Goal: Task Accomplishment & Management: Use online tool/utility

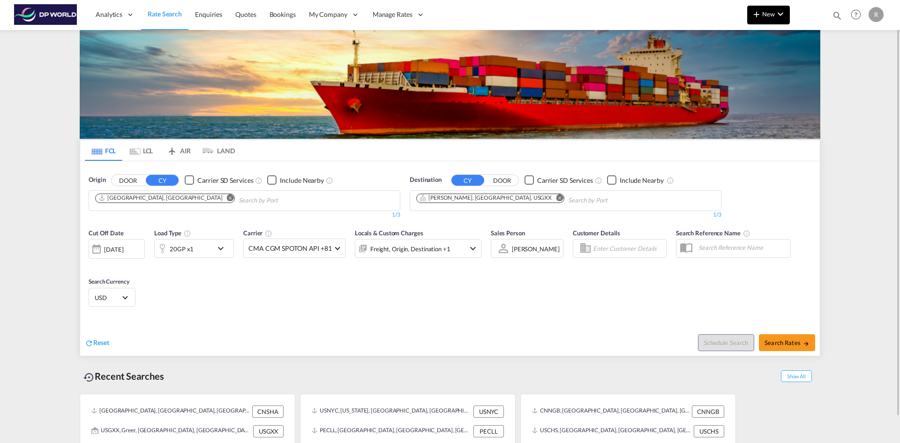
click at [774, 17] on span "New" at bounding box center [768, 14] width 35 height 8
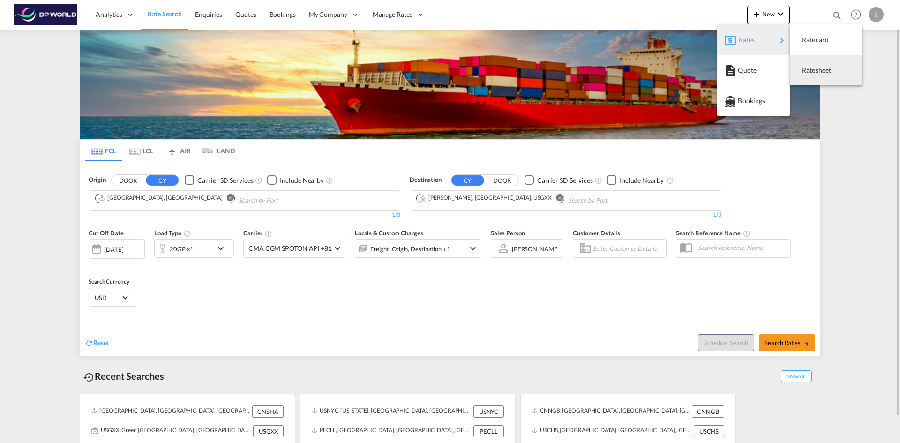
click at [806, 73] on span "Ratesheet" at bounding box center [807, 70] width 10 height 19
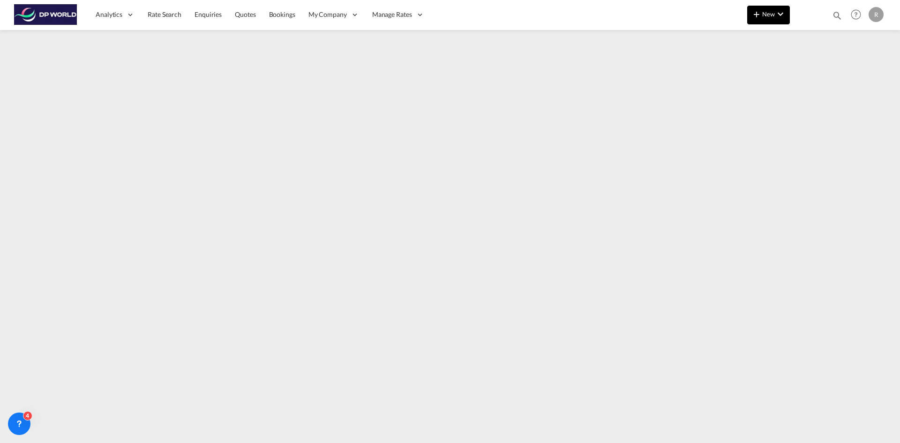
click at [780, 15] on md-icon "icon-chevron-down" at bounding box center [780, 13] width 11 height 11
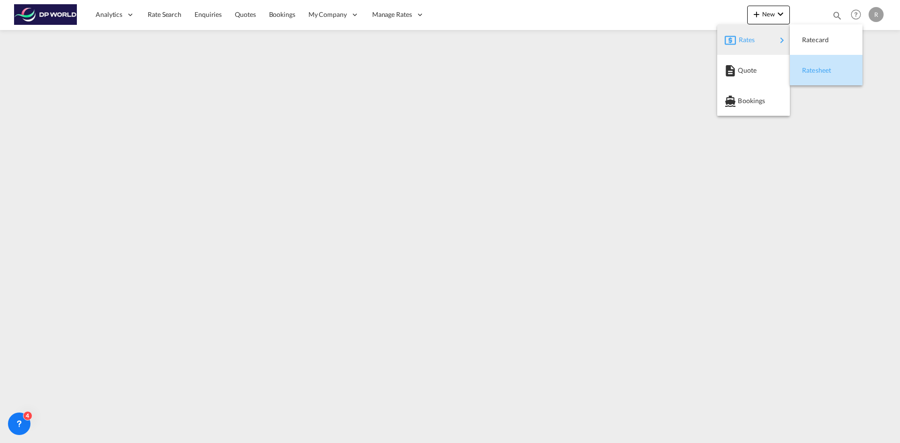
click at [818, 75] on div "Ratesheet" at bounding box center [819, 70] width 35 height 23
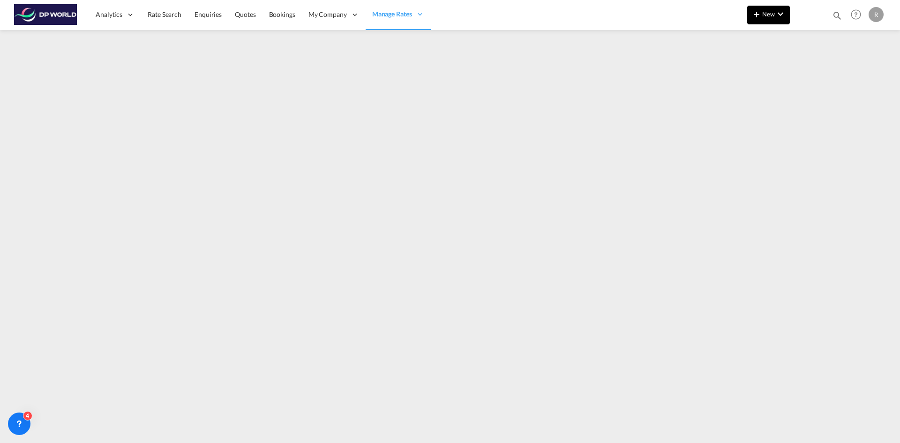
click at [772, 12] on span "New" at bounding box center [768, 14] width 35 height 8
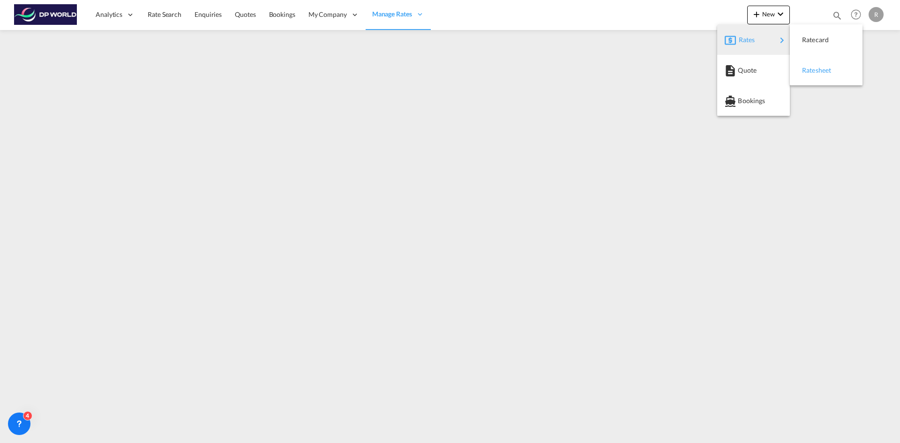
click at [811, 75] on span "Ratesheet" at bounding box center [807, 70] width 10 height 19
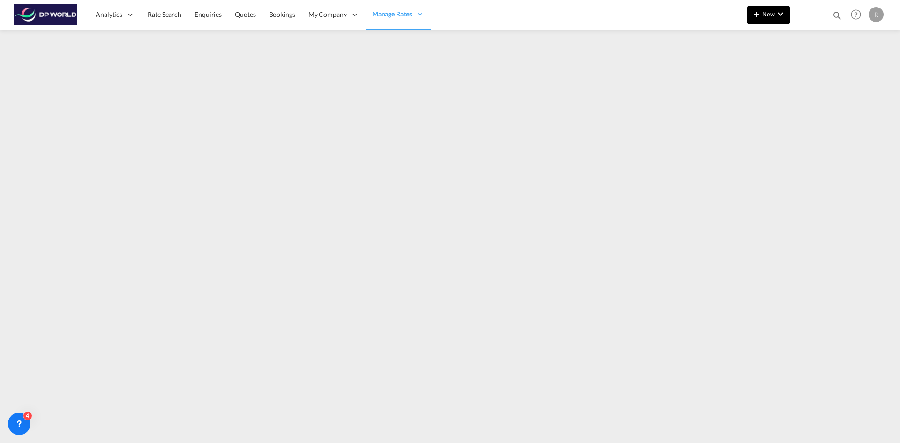
click at [765, 12] on span "New" at bounding box center [768, 14] width 35 height 8
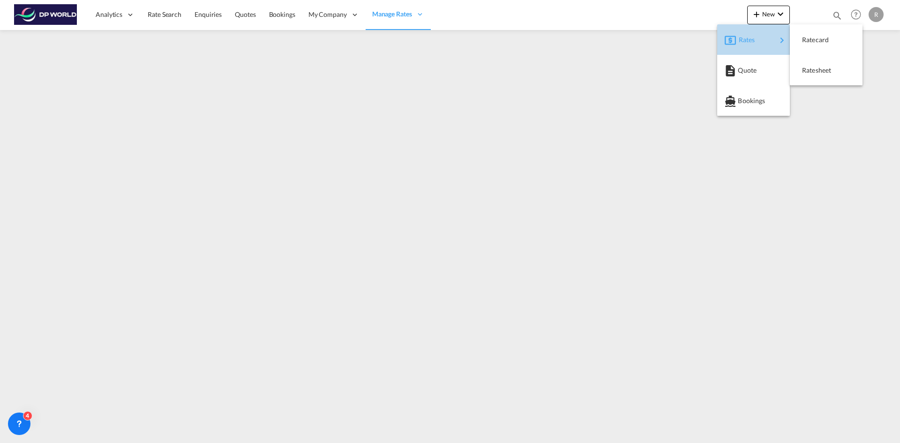
click at [750, 42] on span "Rates" at bounding box center [744, 39] width 11 height 19
click at [813, 68] on span "Ratesheet" at bounding box center [807, 70] width 10 height 19
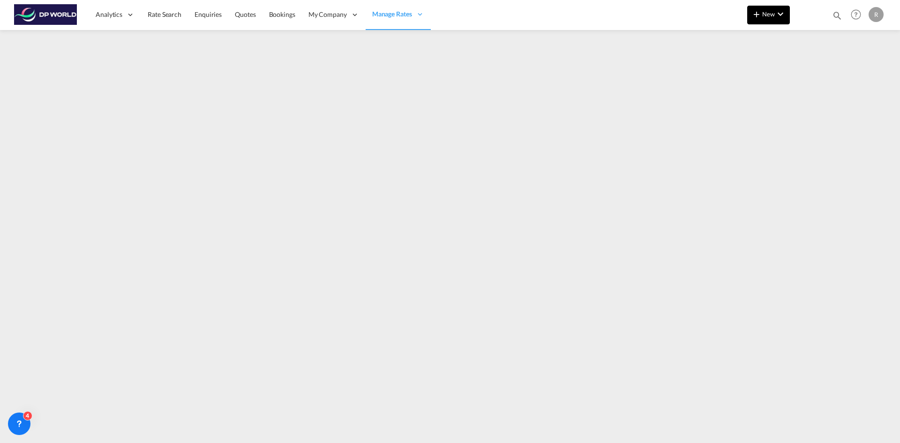
click at [765, 14] on span "New" at bounding box center [768, 14] width 35 height 8
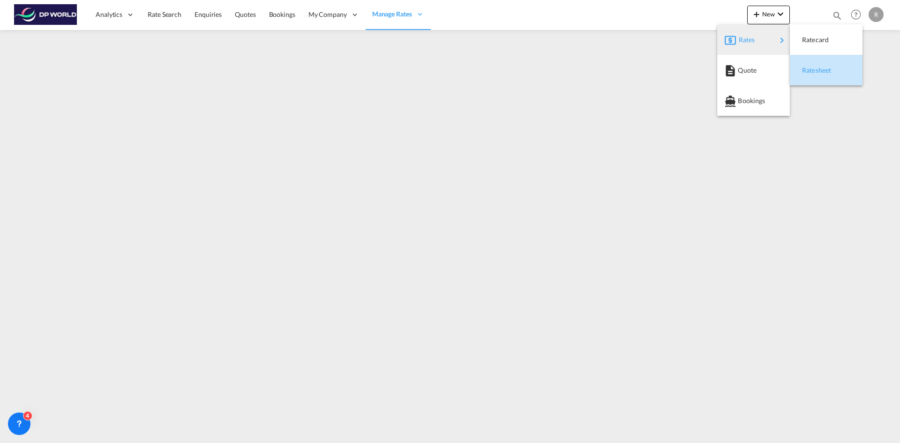
click at [819, 78] on div "Ratesheet" at bounding box center [819, 70] width 35 height 23
